Goal: Information Seeking & Learning: Learn about a topic

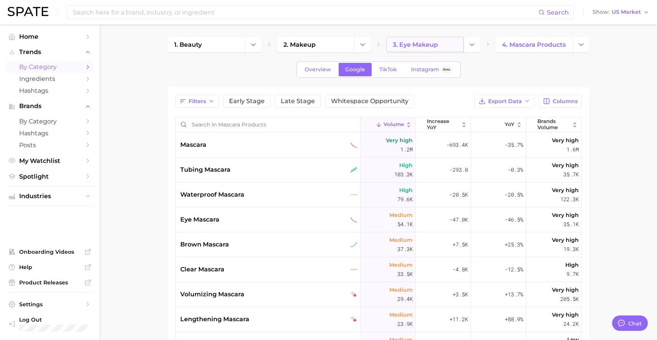
click at [419, 41] on span "3. eye makeup" at bounding box center [415, 44] width 45 height 7
click at [539, 48] on button "4. Subcategory" at bounding box center [543, 44] width 94 height 15
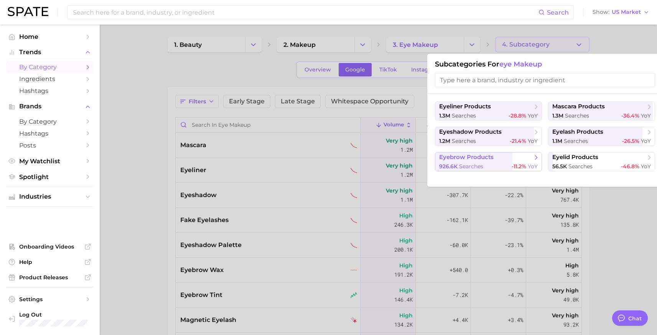
click at [474, 162] on button "eyebrow products 926.6k searches -11.2% YoY" at bounding box center [488, 161] width 107 height 19
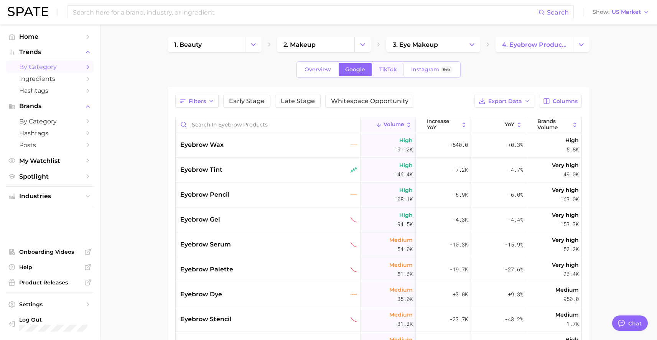
click at [391, 66] on span "TikTok" at bounding box center [388, 69] width 18 height 7
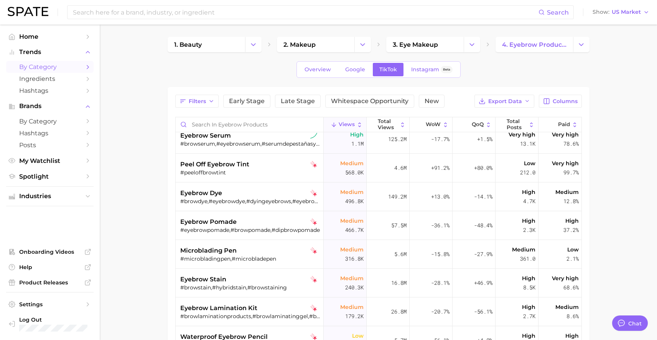
scroll to position [248, 0]
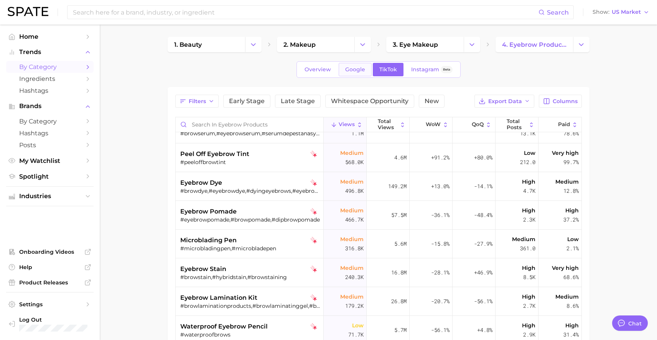
click at [354, 69] on span "Google" at bounding box center [355, 69] width 20 height 7
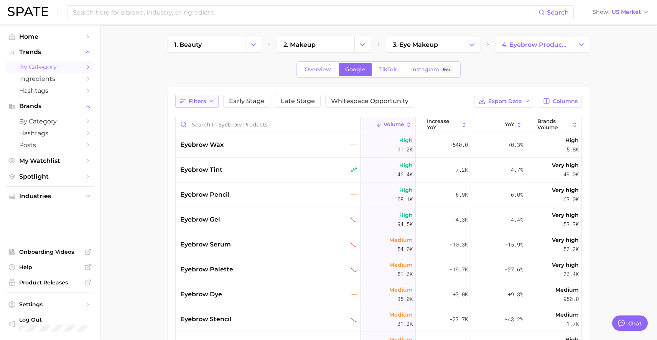
click at [185, 104] on icon "button" at bounding box center [183, 101] width 7 height 7
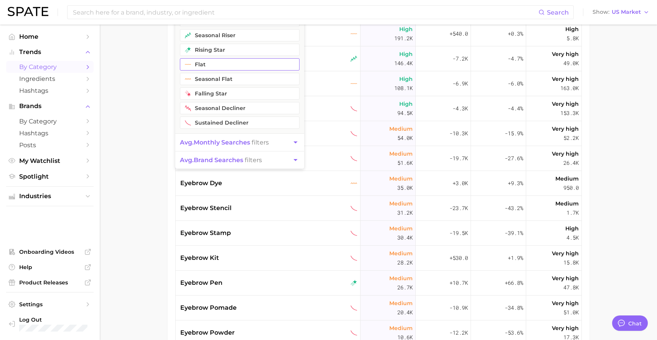
scroll to position [119, 0]
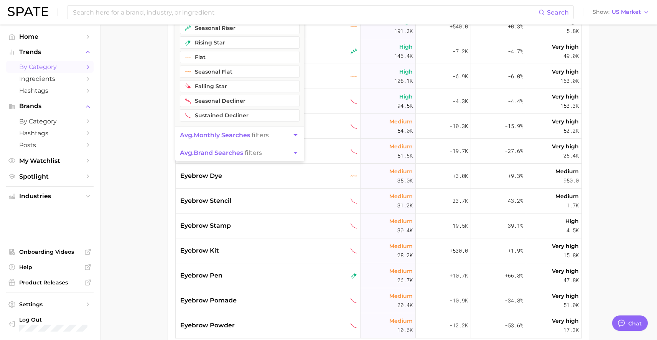
click at [148, 178] on main "1. beauty 2. makeup 3. eye makeup 4. eyebrow products Overview Google TikTok In…" at bounding box center [378, 145] width 557 height 479
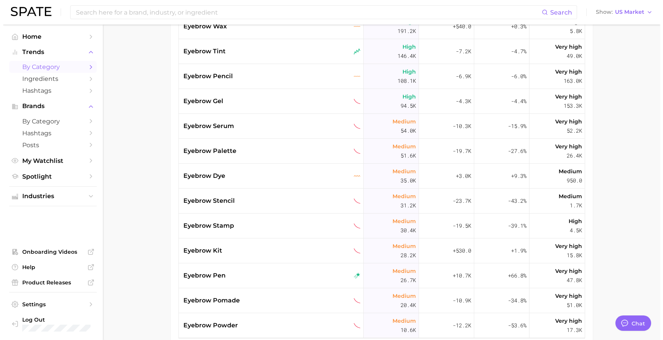
scroll to position [0, 0]
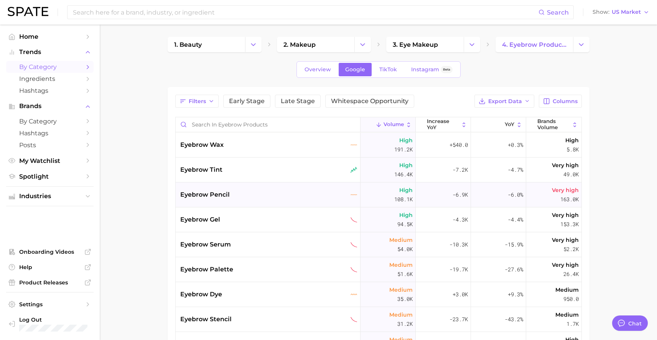
click at [237, 190] on div "eyebrow pencil" at bounding box center [268, 195] width 185 height 25
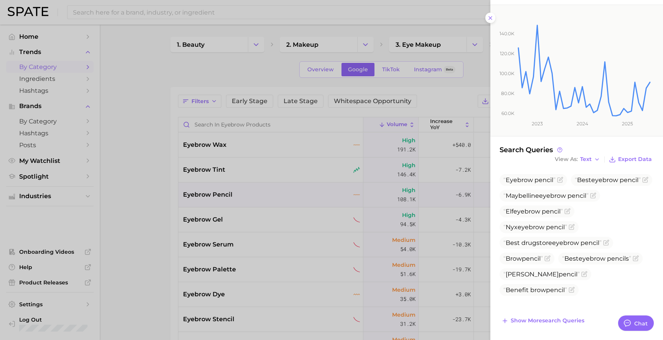
scroll to position [99, 0]
click at [319, 187] on div at bounding box center [331, 170] width 663 height 340
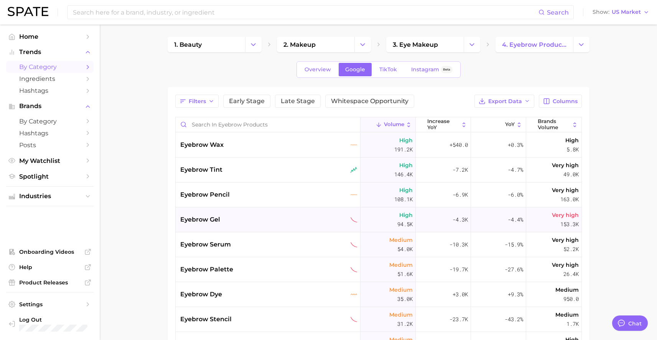
click at [295, 215] on div "eyebrow gel" at bounding box center [268, 219] width 177 height 9
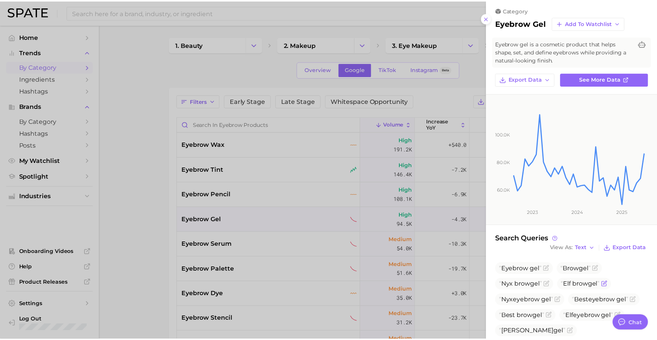
scroll to position [9, 0]
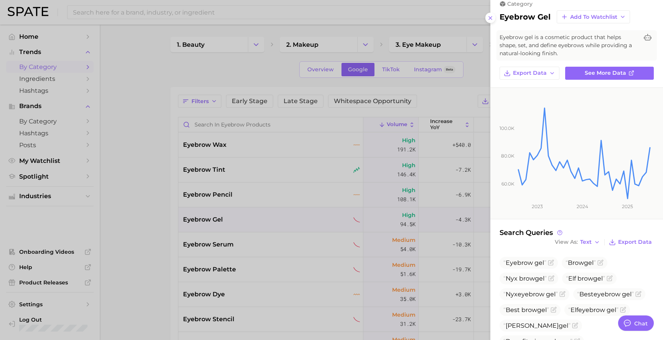
click at [352, 280] on div at bounding box center [331, 170] width 663 height 340
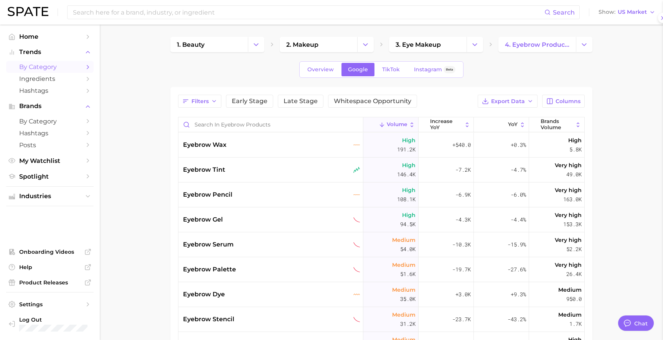
click at [352, 280] on div at bounding box center [331, 170] width 663 height 340
